Goal: Find specific page/section: Find specific page/section

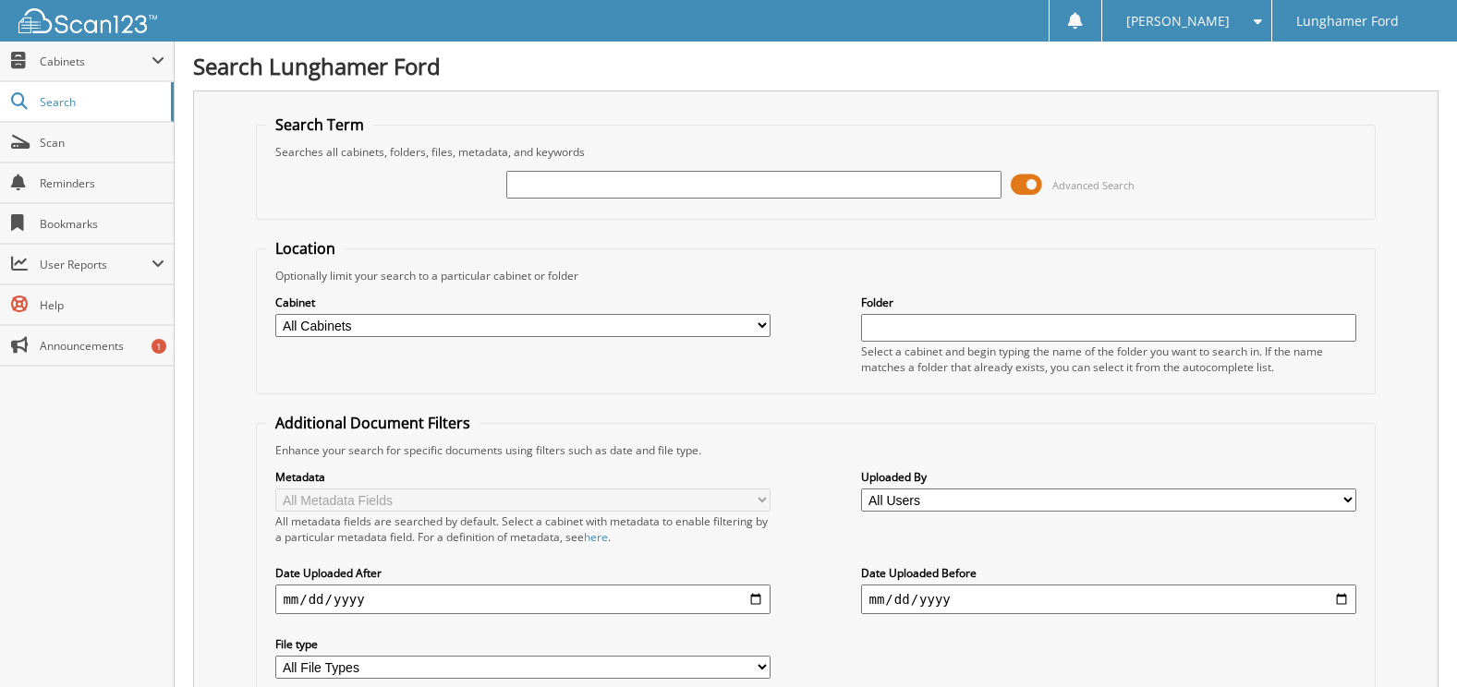
click at [1031, 192] on span at bounding box center [1026, 185] width 31 height 28
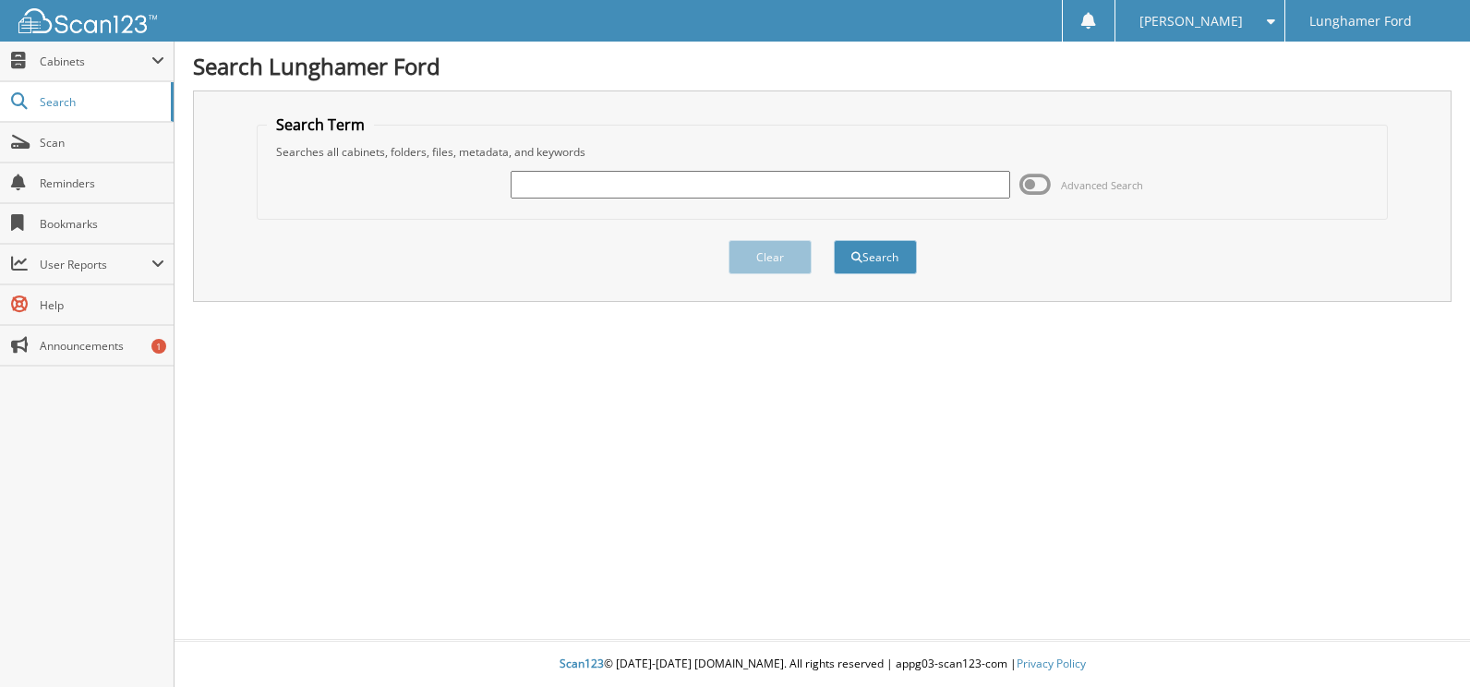
click at [612, 184] on input "text" at bounding box center [761, 185] width 500 height 28
type input "50963"
click at [834, 240] on button "Search" at bounding box center [875, 257] width 83 height 34
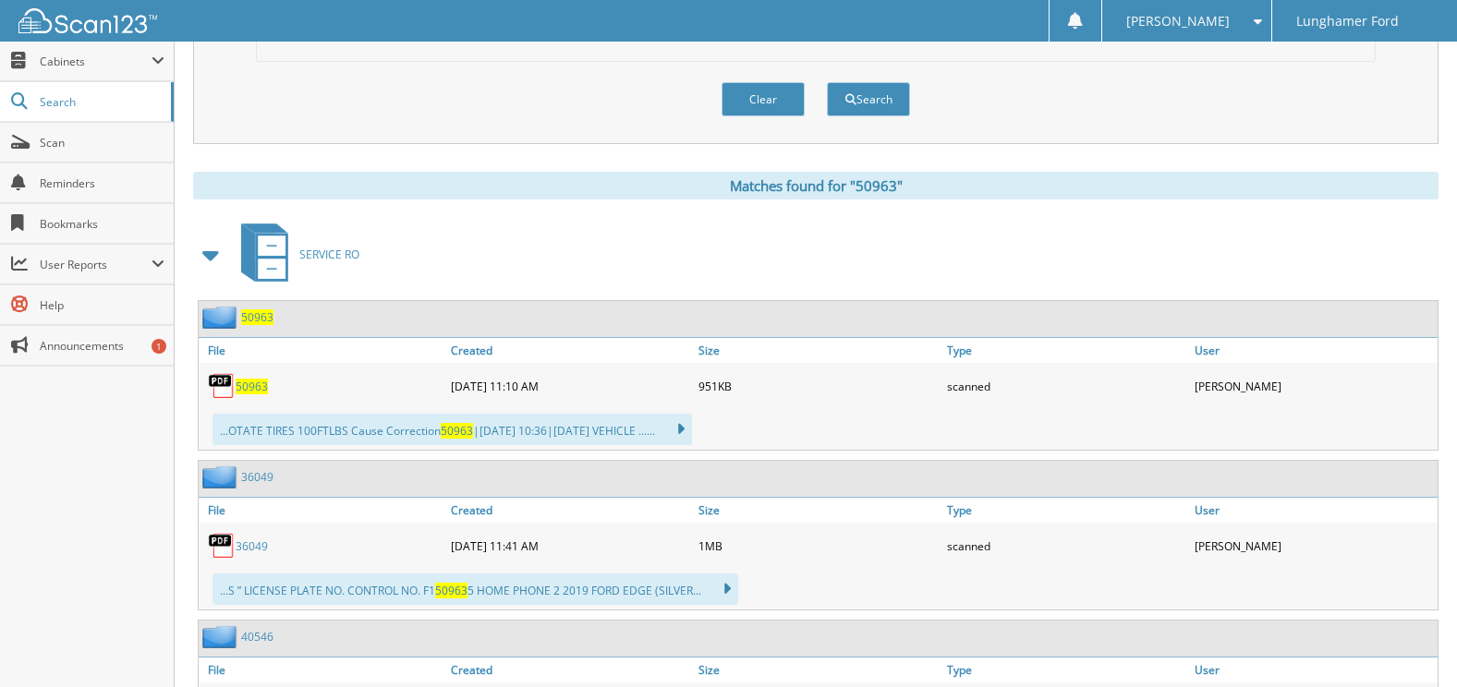
scroll to position [647, 0]
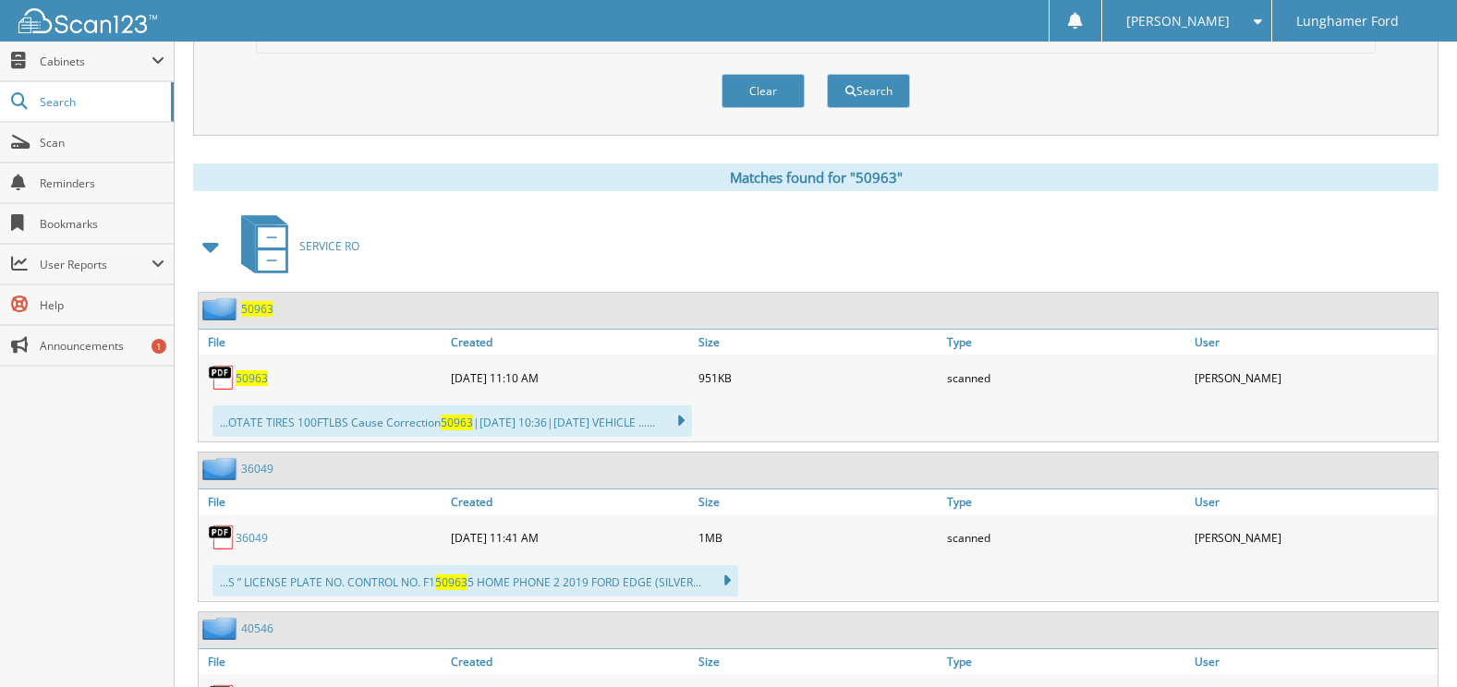
click at [260, 309] on span "50963" at bounding box center [257, 309] width 32 height 16
